Goal: Check status: Check status

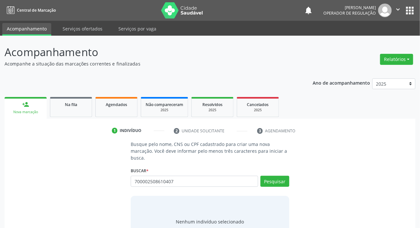
type input "700002508610407"
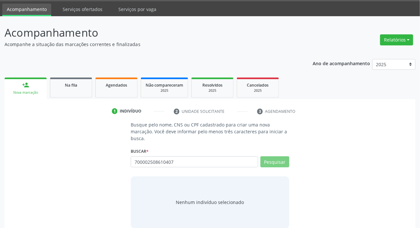
scroll to position [29, 0]
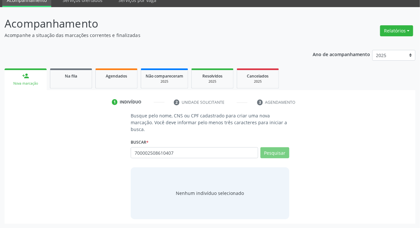
click at [334, 133] on div "Busque pelo nome, CNS ou CPF cadastrado para criar uma nova marcação. Você deve…" at bounding box center [209, 165] width 401 height 107
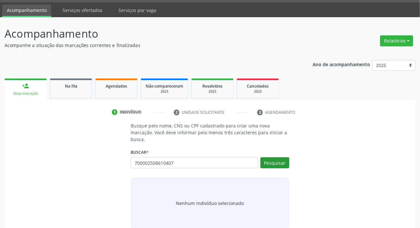
scroll to position [29, 0]
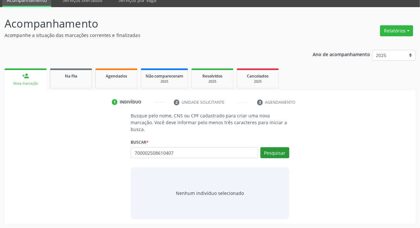
type input "700002508610407"
click at [277, 154] on button "Pesquisar" at bounding box center [274, 152] width 29 height 11
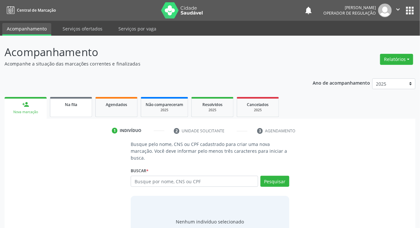
click at [65, 103] on span "Na fila" at bounding box center [71, 105] width 12 height 6
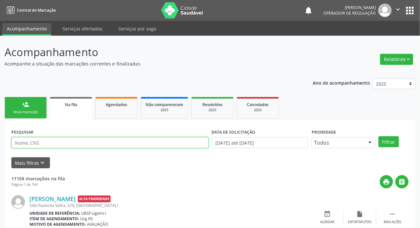
click at [68, 140] on input "text" at bounding box center [109, 142] width 197 height 11
click at [378, 136] on button "Filtrar" at bounding box center [388, 141] width 20 height 11
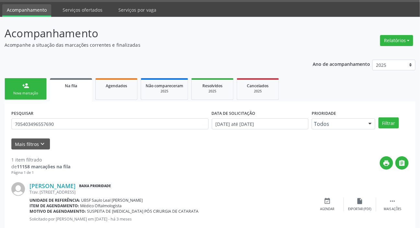
scroll to position [35, 0]
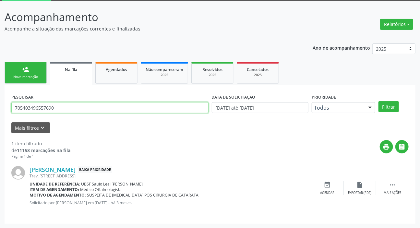
click at [85, 109] on input "705403496557690" at bounding box center [109, 107] width 197 height 11
type input "705001267870651"
click at [378, 101] on button "Filtrar" at bounding box center [388, 106] width 20 height 11
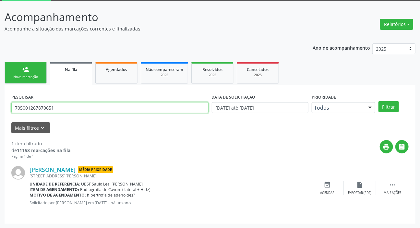
click at [66, 107] on input "705001267870651" at bounding box center [109, 107] width 197 height 11
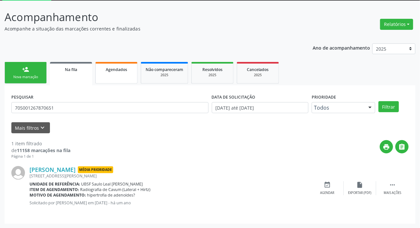
click at [108, 73] on link "Agendados" at bounding box center [116, 73] width 42 height 22
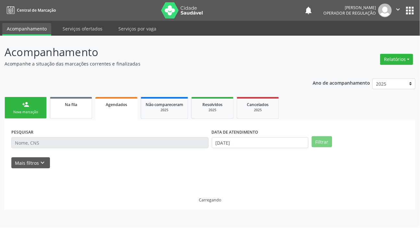
scroll to position [0, 0]
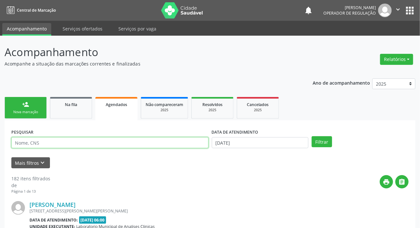
click at [88, 145] on input "text" at bounding box center [109, 142] width 197 height 11
paste input "705001267870651"
type input "705001267870651"
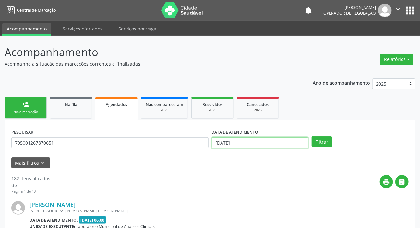
click at [243, 142] on input "[DATE]" at bounding box center [260, 142] width 97 height 11
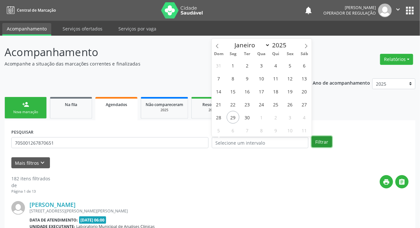
click at [320, 142] on button "Filtrar" at bounding box center [321, 141] width 20 height 11
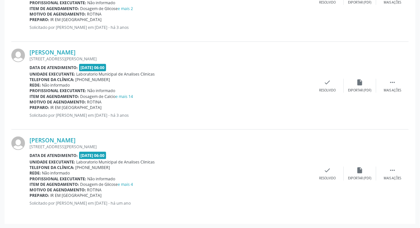
scroll to position [34, 0]
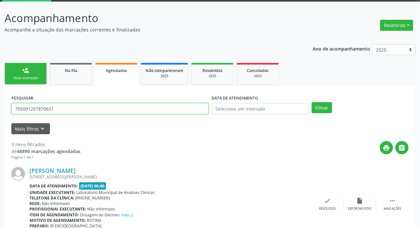
click at [64, 111] on input "705001267870651" at bounding box center [109, 108] width 197 height 11
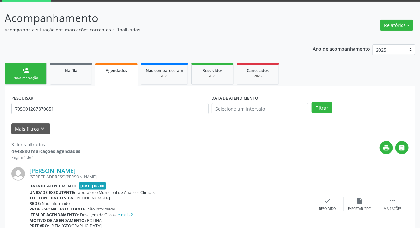
click at [71, 96] on div "PESQUISAR 705001267870651" at bounding box center [110, 105] width 200 height 25
